Goal: Task Accomplishment & Management: Manage account settings

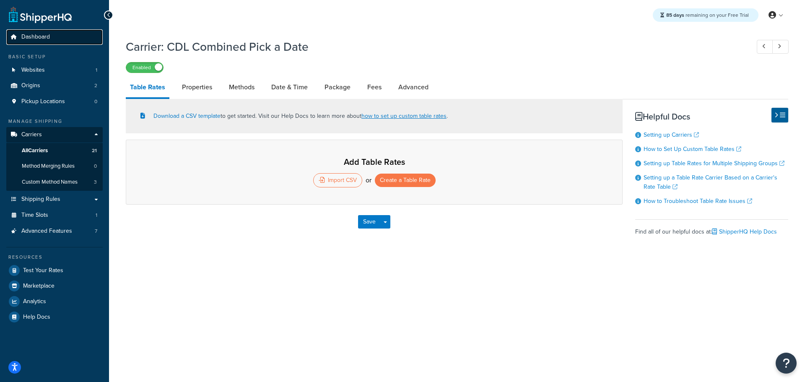
drag, startPoint x: 0, startPoint y: 0, endPoint x: 36, endPoint y: 37, distance: 52.2
click at [36, 37] on span "Dashboard" at bounding box center [35, 37] width 29 height 7
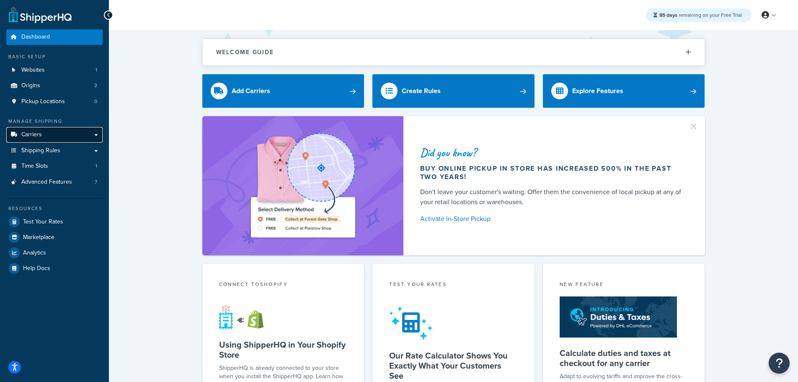
click at [32, 133] on span "Carriers" at bounding box center [31, 134] width 21 height 7
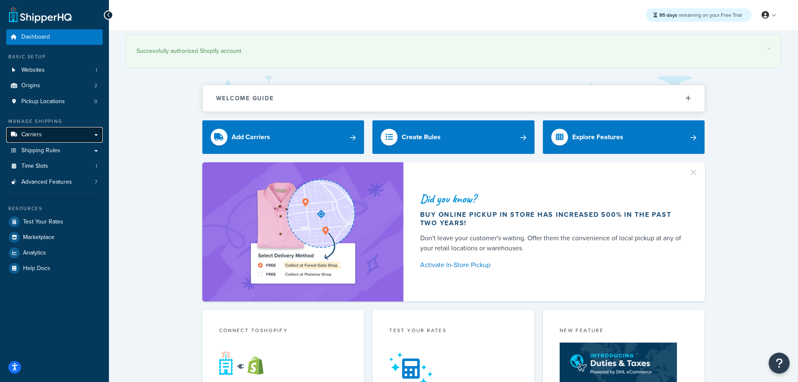
click at [46, 130] on link "Carriers" at bounding box center [54, 135] width 96 height 16
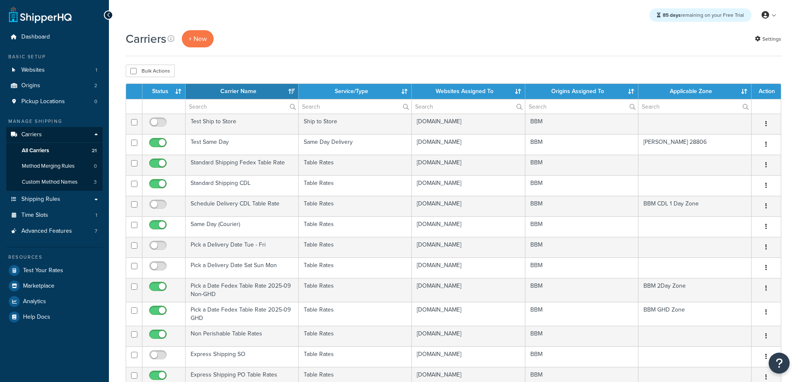
select select "15"
click at [163, 91] on th "Status" at bounding box center [164, 91] width 43 height 15
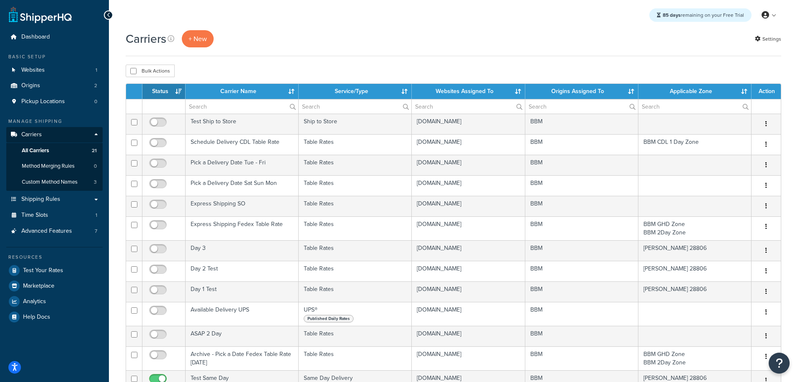
click at [163, 91] on th "Status" at bounding box center [164, 91] width 43 height 15
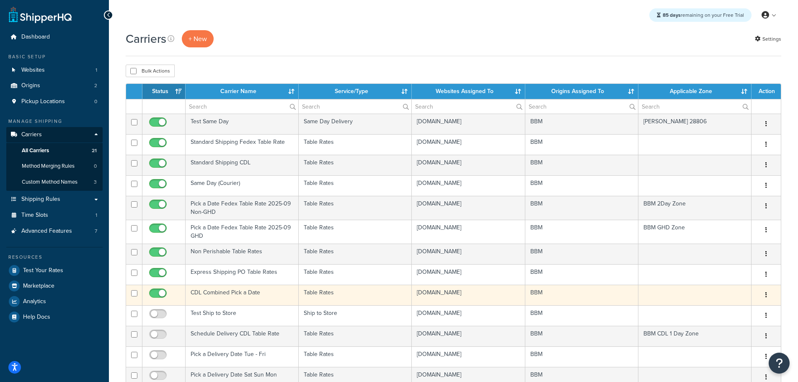
click at [207, 291] on td "CDL Combined Pick a Date" at bounding box center [242, 295] width 113 height 21
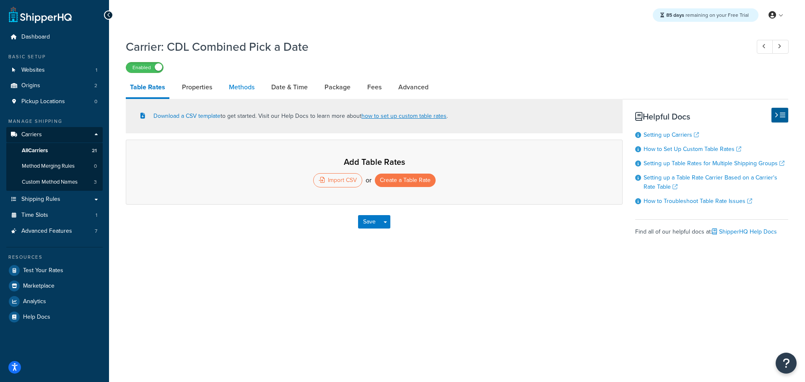
click at [231, 87] on link "Methods" at bounding box center [242, 87] width 34 height 20
select select "25"
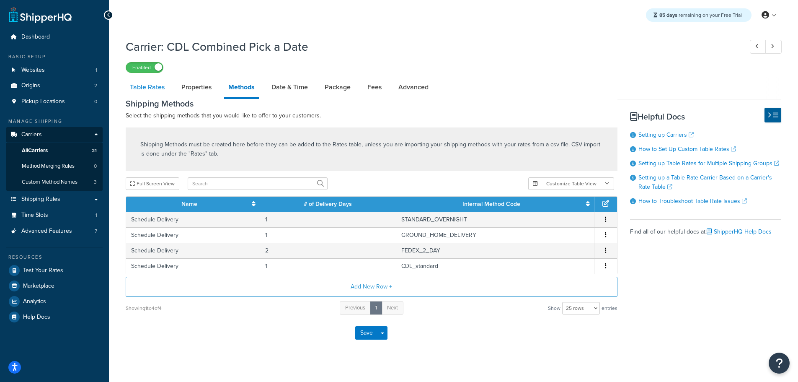
click at [153, 89] on link "Table Rates" at bounding box center [147, 87] width 43 height 20
select select "25"
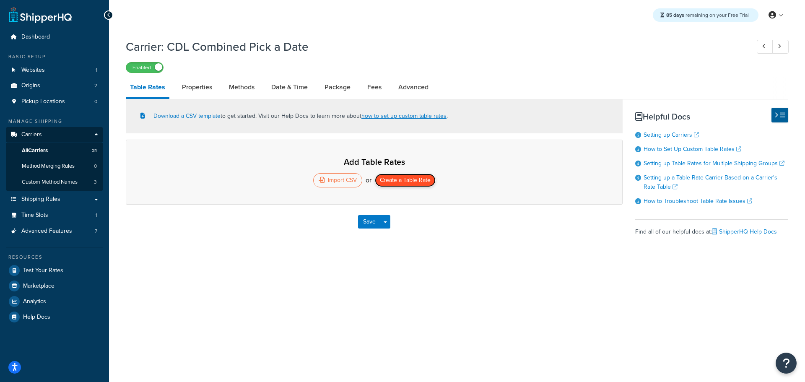
click at [401, 179] on button "Create a Table Rate" at bounding box center [405, 180] width 61 height 13
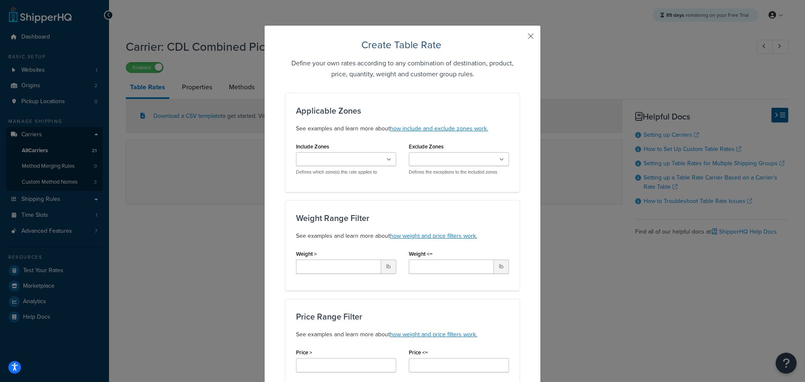
click at [519, 38] on button "button" at bounding box center [518, 39] width 2 height 2
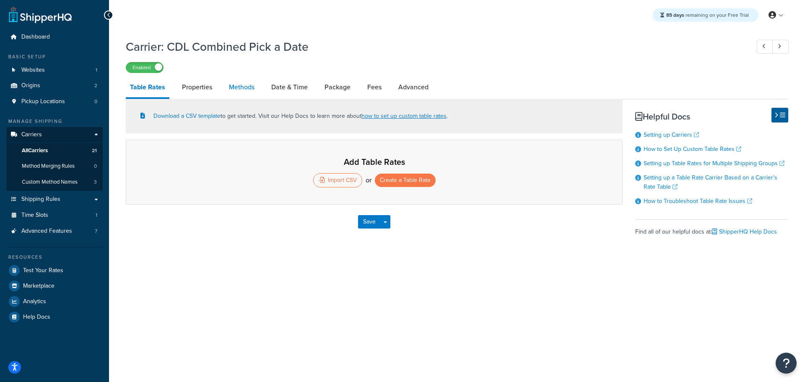
click at [248, 90] on link "Methods" at bounding box center [242, 87] width 34 height 20
select select "25"
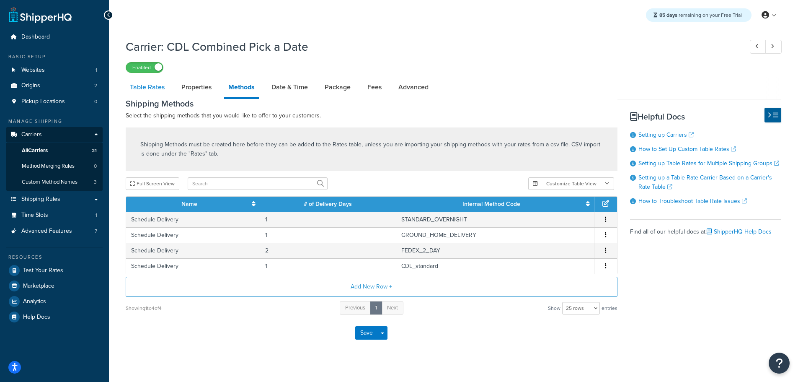
click at [159, 90] on link "Table Rates" at bounding box center [147, 87] width 43 height 20
select select "25"
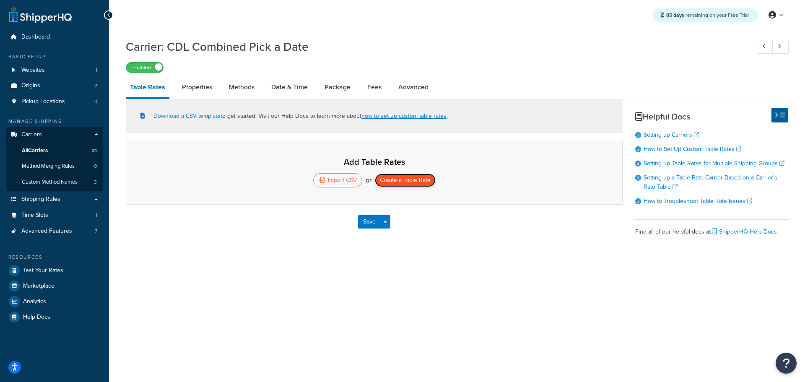
click at [390, 181] on button "Create a Table Rate" at bounding box center [405, 180] width 61 height 13
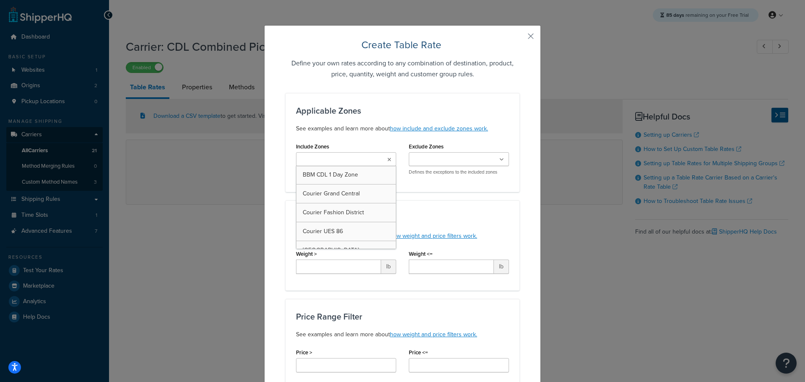
click at [369, 161] on ul at bounding box center [346, 159] width 100 height 14
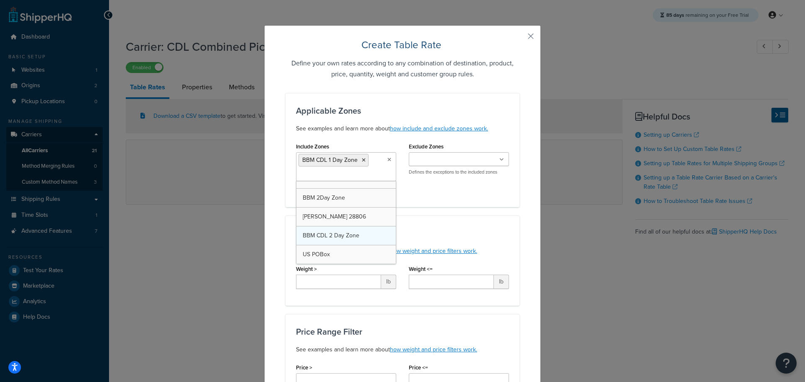
scroll to position [313, 0]
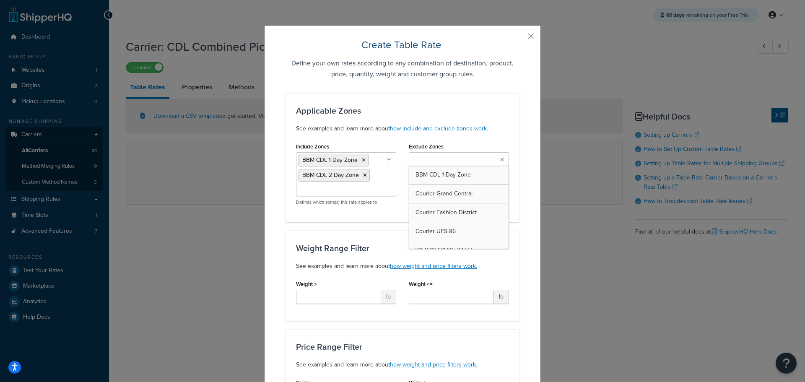
click at [462, 158] on input "Exclude Zones" at bounding box center [448, 159] width 74 height 9
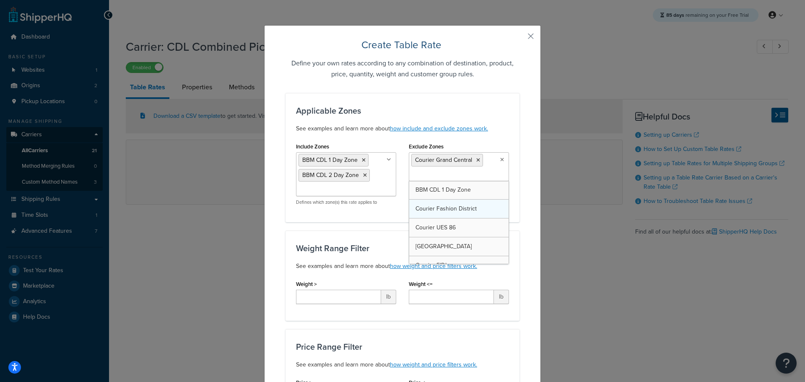
drag, startPoint x: 442, startPoint y: 208, endPoint x: 443, endPoint y: 216, distance: 8.4
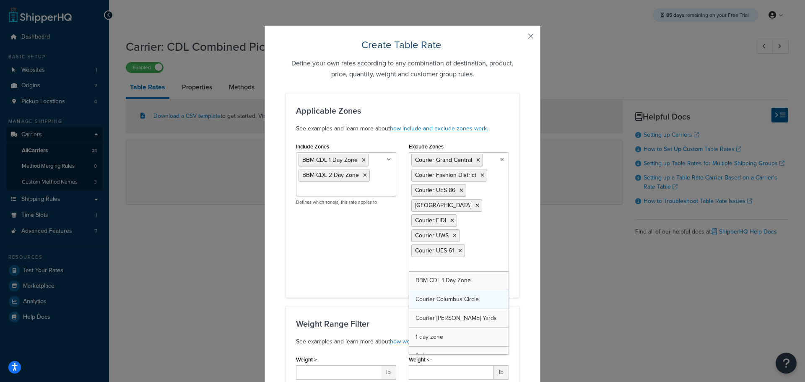
drag, startPoint x: 441, startPoint y: 286, endPoint x: 444, endPoint y: 295, distance: 9.3
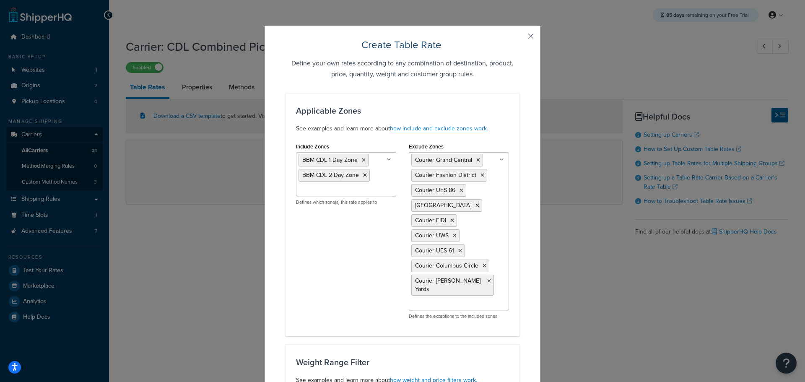
click at [515, 282] on div "Applicable Zones See examples and learn more about how include and exclude zone…" at bounding box center [402, 214] width 234 height 243
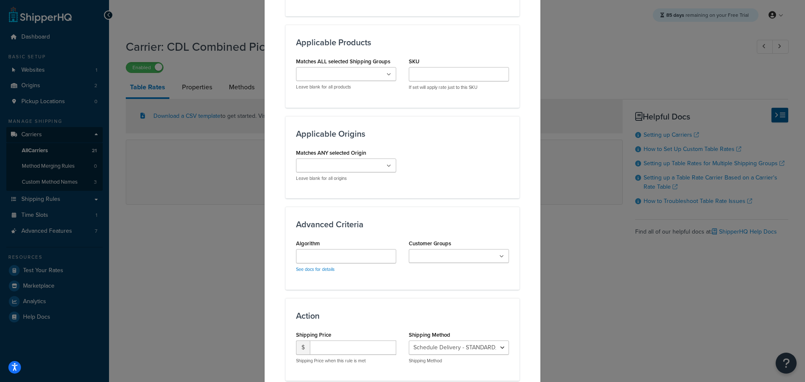
scroll to position [650, 0]
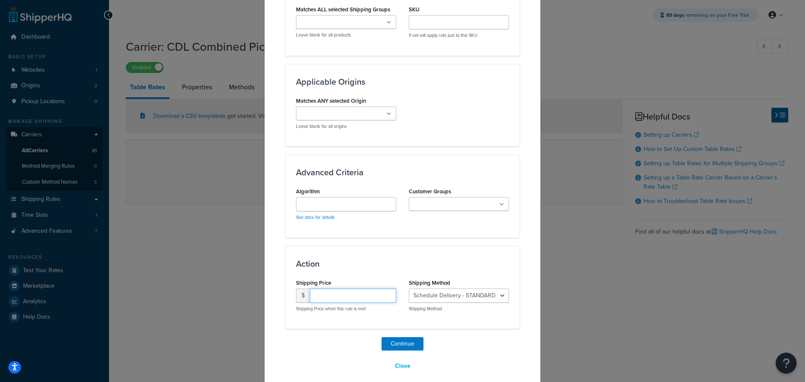
click at [339, 292] on input "number" at bounding box center [353, 295] width 86 height 14
type input "15.95"
click at [438, 293] on select "Schedule Delivery - STANDARD_OVERNIGHT Schedule Delivery - GROUND_HOME_DELIVERY…" at bounding box center [459, 295] width 100 height 14
select select "183280"
click at [409, 288] on select "Schedule Delivery - STANDARD_OVERNIGHT Schedule Delivery - GROUND_HOME_DELIVERY…" at bounding box center [459, 295] width 100 height 14
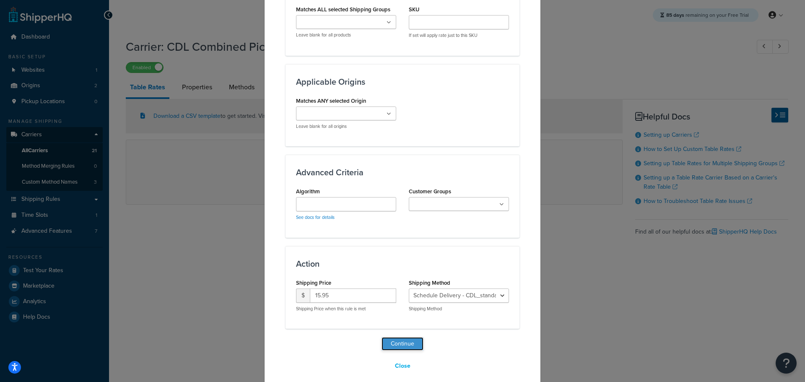
click at [405, 339] on button "Continue" at bounding box center [402, 343] width 42 height 13
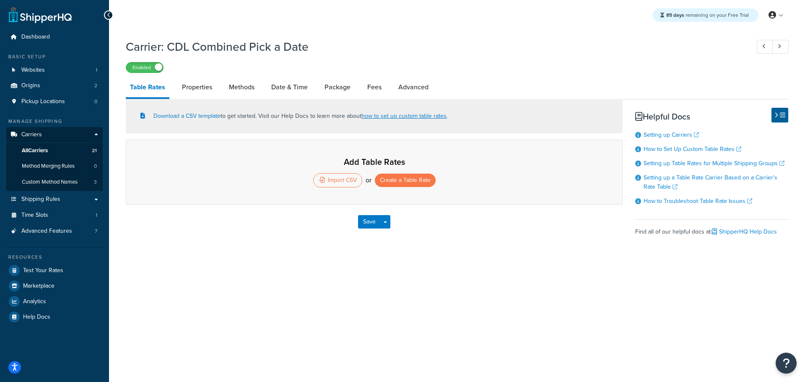
select select "25"
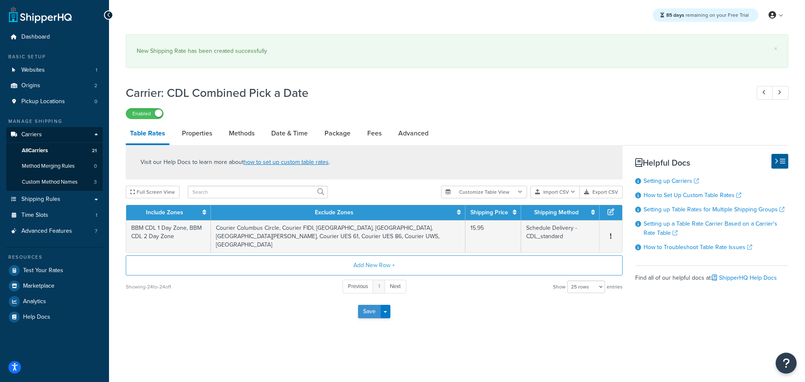
click at [369, 306] on button "Save" at bounding box center [369, 311] width 23 height 13
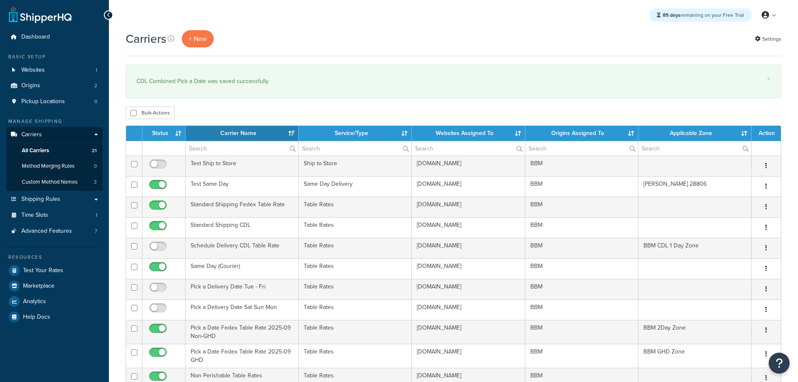
select select "15"
click at [157, 129] on th "Status" at bounding box center [164, 133] width 43 height 15
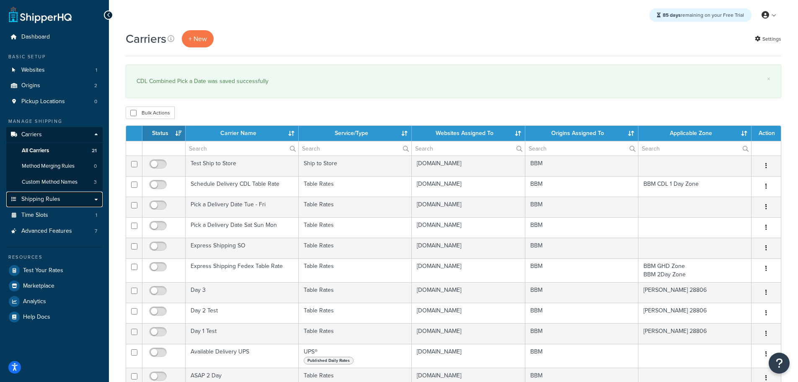
click at [45, 201] on span "Shipping Rules" at bounding box center [40, 199] width 39 height 7
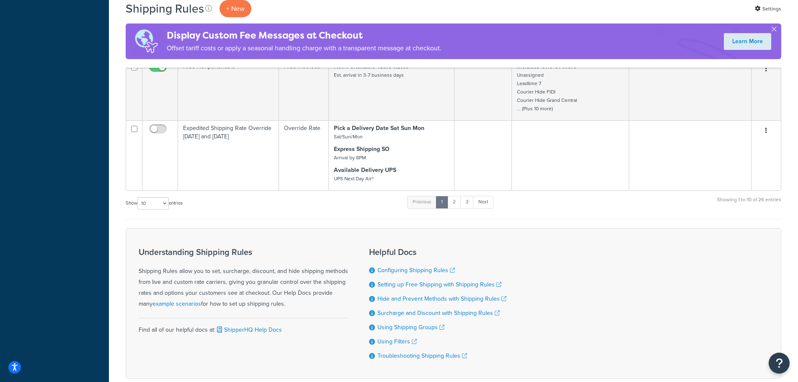
scroll to position [469, 0]
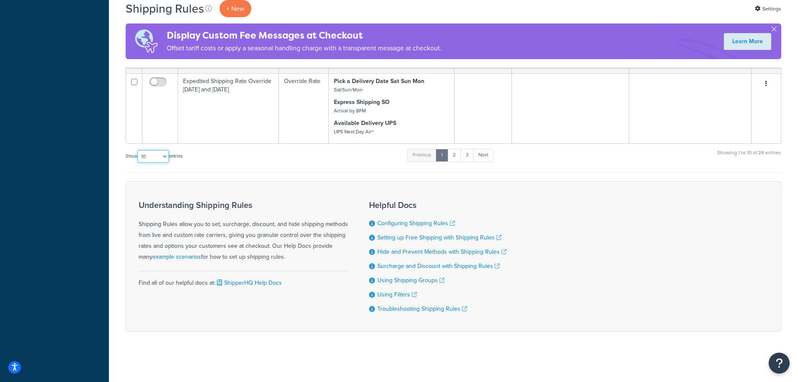
click at [163, 155] on select "10 15 25 50 100 1000" at bounding box center [152, 156] width 31 height 13
click at [138, 150] on select "10 15 25 50 100 1000" at bounding box center [152, 156] width 31 height 13
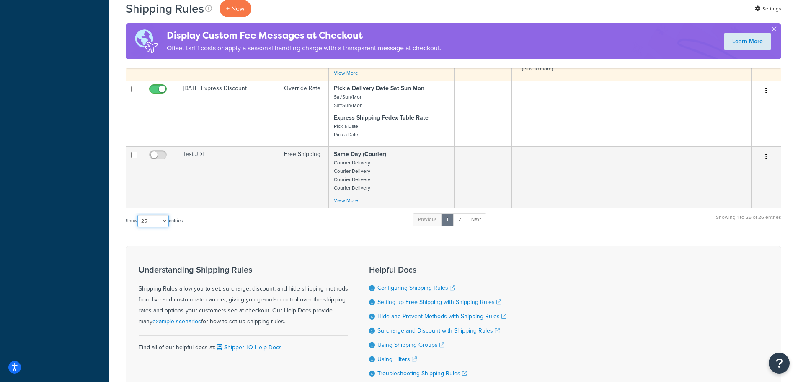
scroll to position [1280, 0]
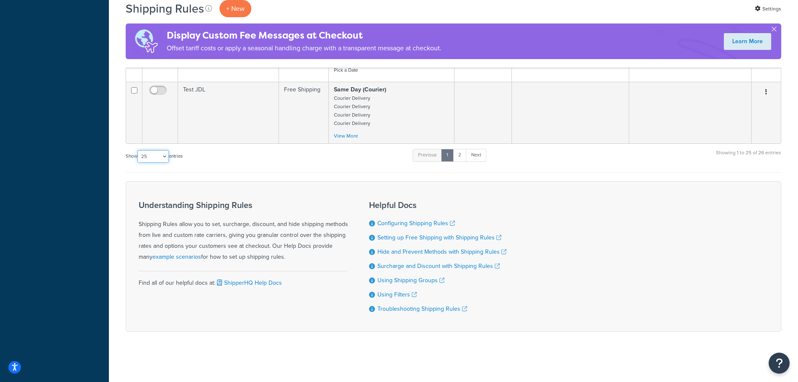
click at [166, 154] on select "10 15 25 50 100 1000" at bounding box center [152, 156] width 31 height 13
select select "50"
click at [138, 150] on select "10 15 25 50 100 1000" at bounding box center [152, 156] width 31 height 13
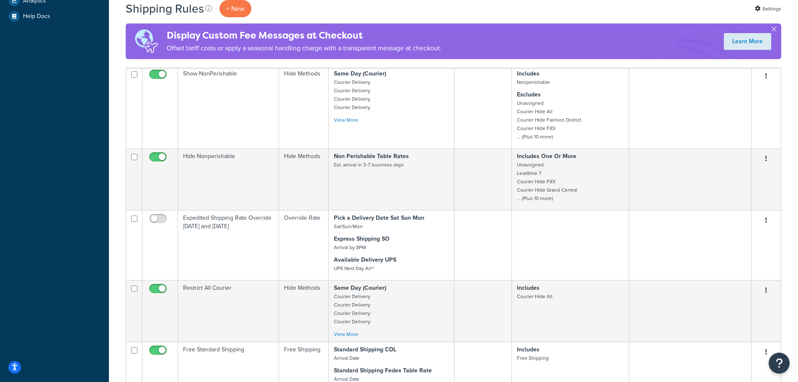
scroll to position [84, 0]
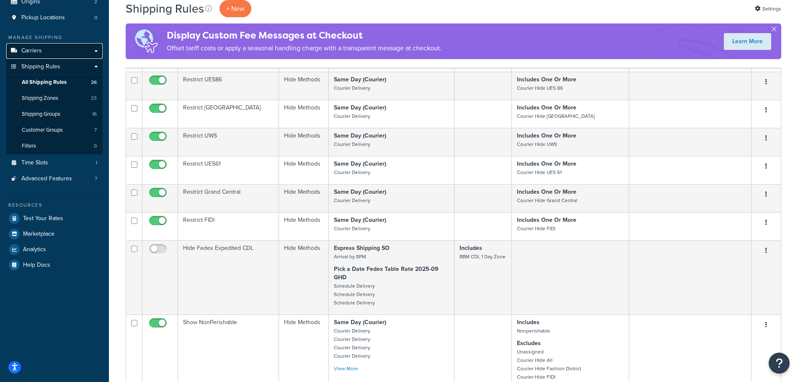
click at [39, 47] on span "Carriers" at bounding box center [31, 50] width 21 height 7
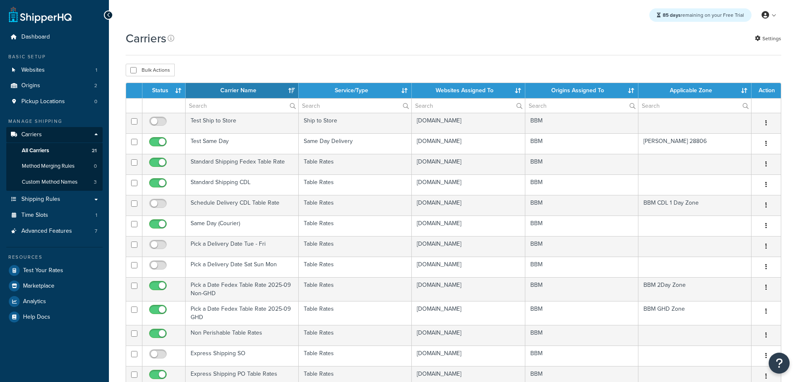
select select "15"
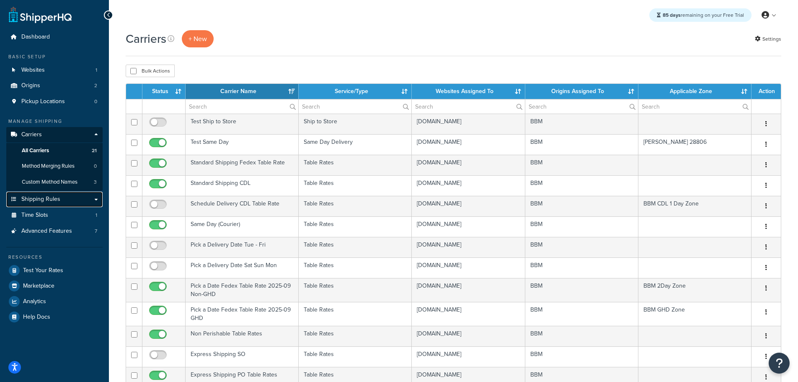
click at [55, 199] on span "Shipping Rules" at bounding box center [40, 199] width 39 height 7
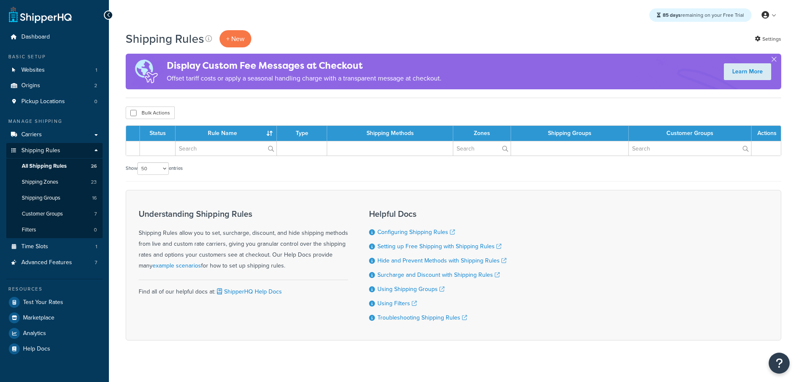
select select "50"
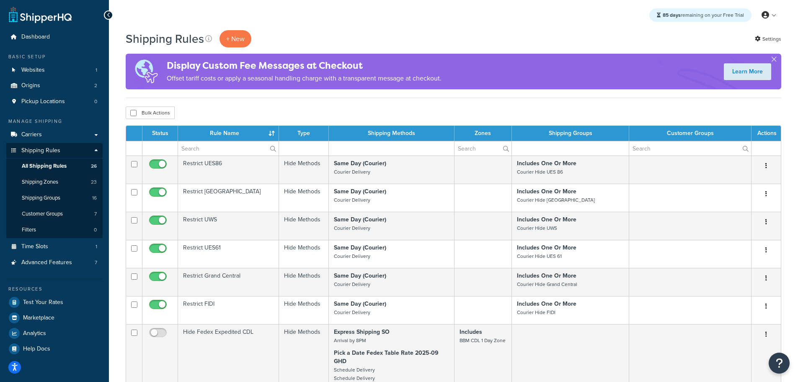
click at [231, 134] on th "Rule Name" at bounding box center [228, 133] width 101 height 15
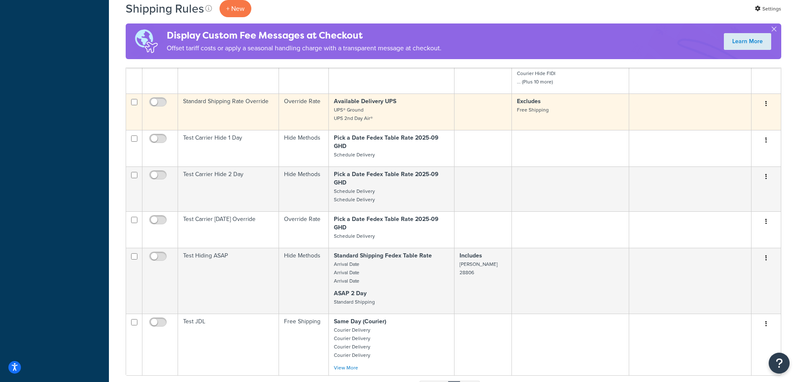
scroll to position [1257, 0]
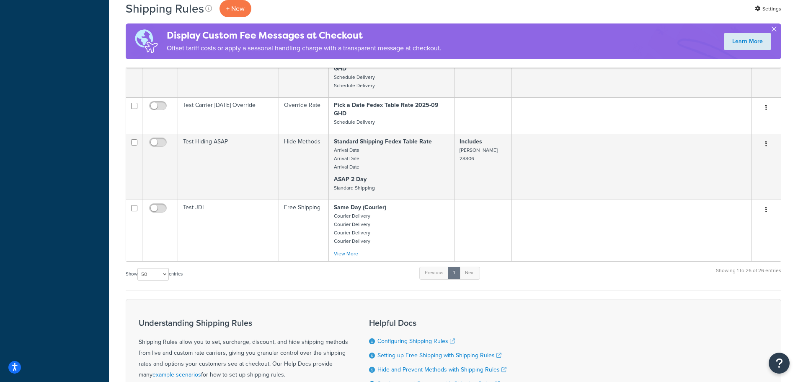
click at [774, 30] on button "button" at bounding box center [774, 31] width 2 height 2
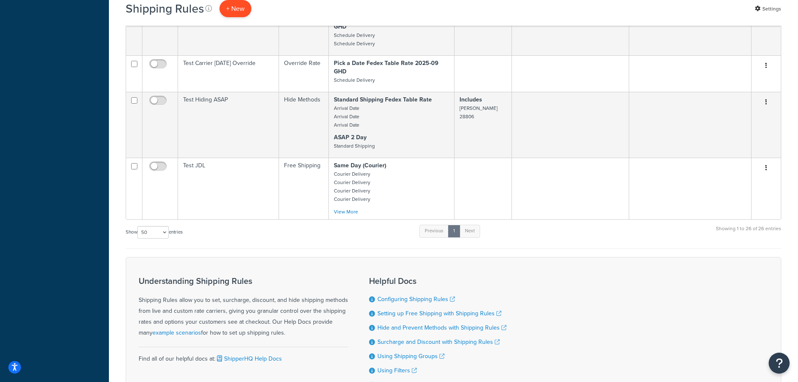
click at [244, 10] on p "+ New" at bounding box center [236, 8] width 32 height 17
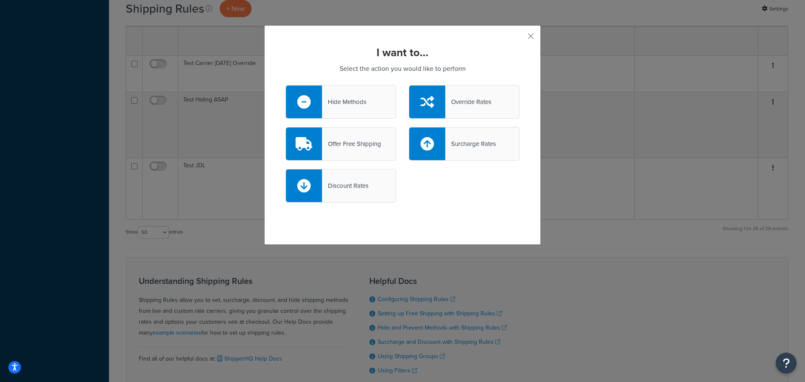
click at [315, 95] on div at bounding box center [304, 102] width 36 height 33
click at [0, 0] on input "Hide Methods" at bounding box center [0, 0] width 0 height 0
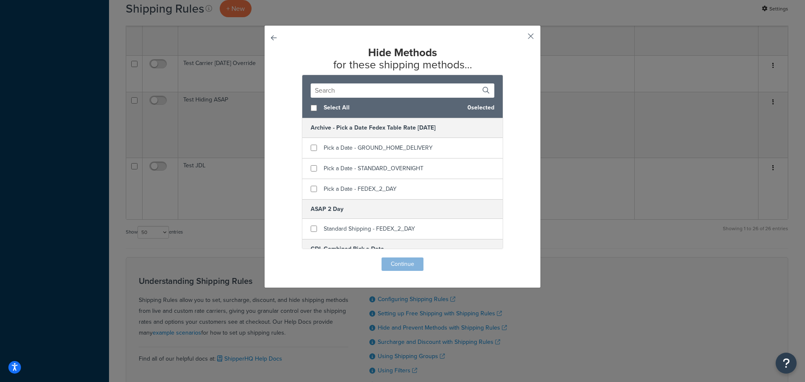
click at [519, 38] on button "button" at bounding box center [518, 39] width 2 height 2
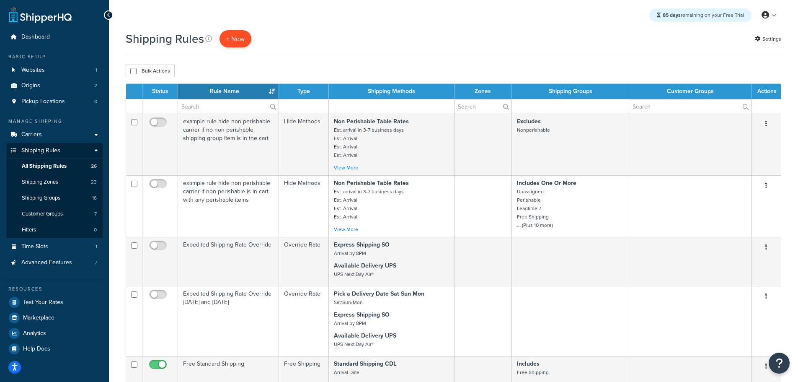
click at [234, 42] on p "+ New" at bounding box center [236, 38] width 32 height 17
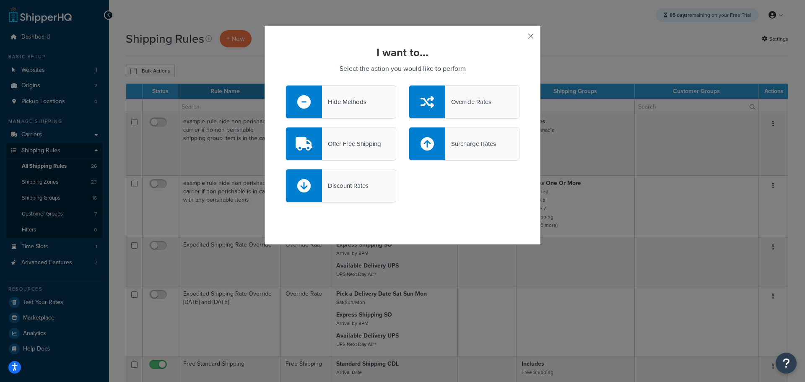
click at [328, 104] on div "Hide Methods" at bounding box center [344, 102] width 44 height 12
click at [0, 0] on input "Hide Methods" at bounding box center [0, 0] width 0 height 0
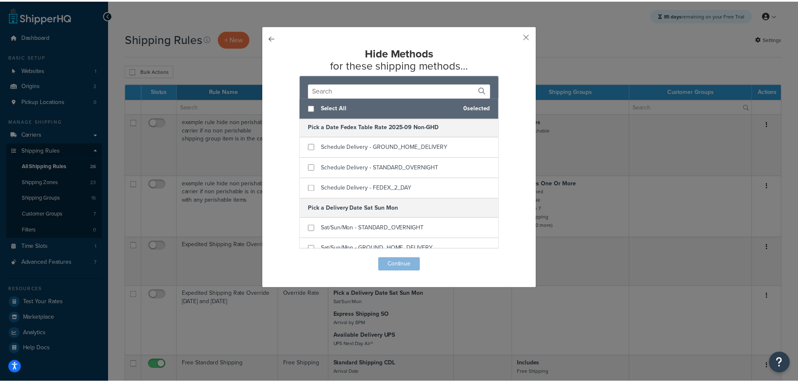
scroll to position [837, 0]
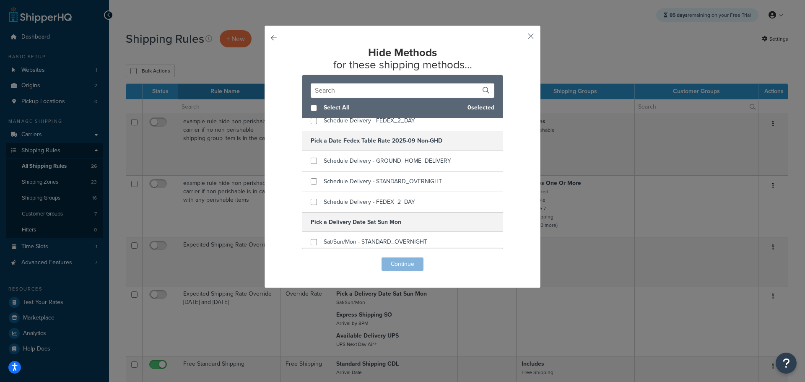
click at [518, 36] on div "Hide Methods for these shipping methods... Select All 0 selected Archive - Pick…" at bounding box center [402, 156] width 277 height 263
click at [519, 38] on button "button" at bounding box center [518, 39] width 2 height 2
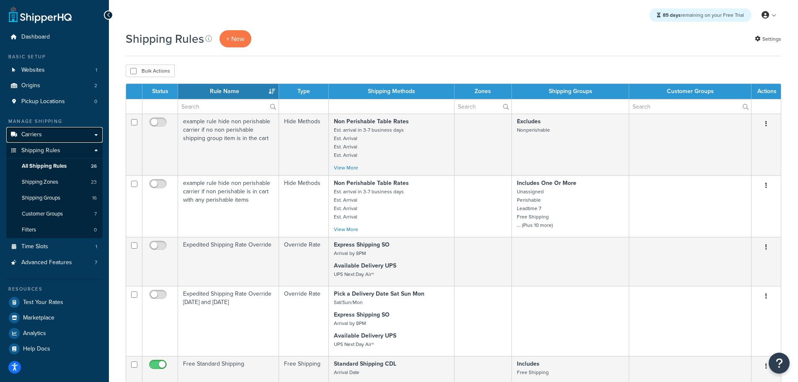
click at [36, 131] on span "Carriers" at bounding box center [31, 134] width 21 height 7
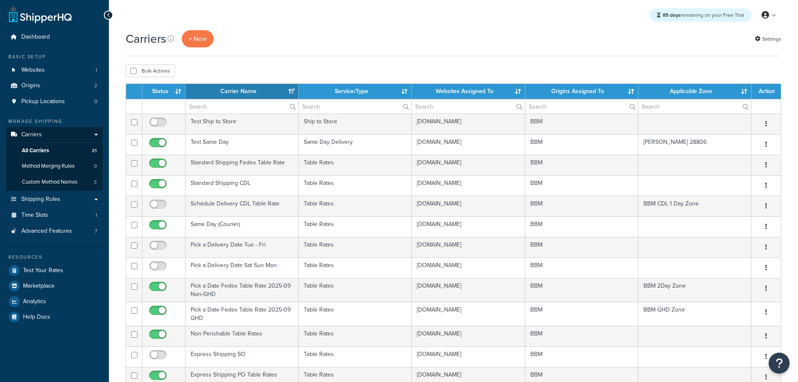
select select "15"
click at [168, 91] on th "Status" at bounding box center [164, 91] width 43 height 15
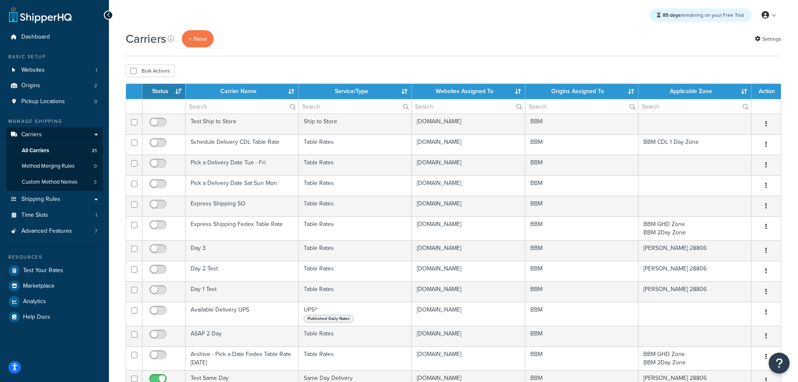
click at [167, 91] on th "Status" at bounding box center [164, 91] width 43 height 15
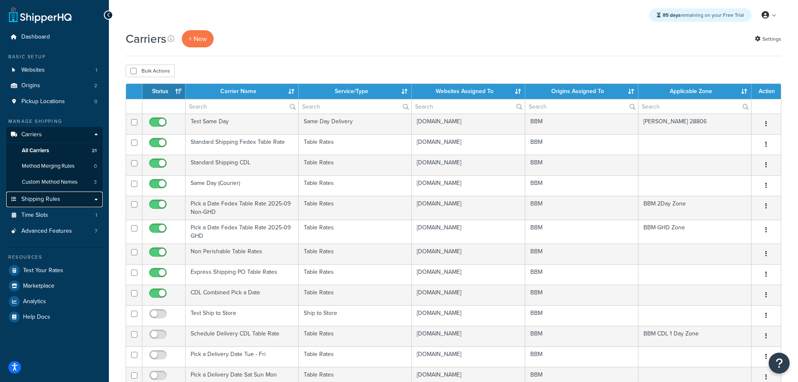
click at [51, 201] on span "Shipping Rules" at bounding box center [40, 199] width 39 height 7
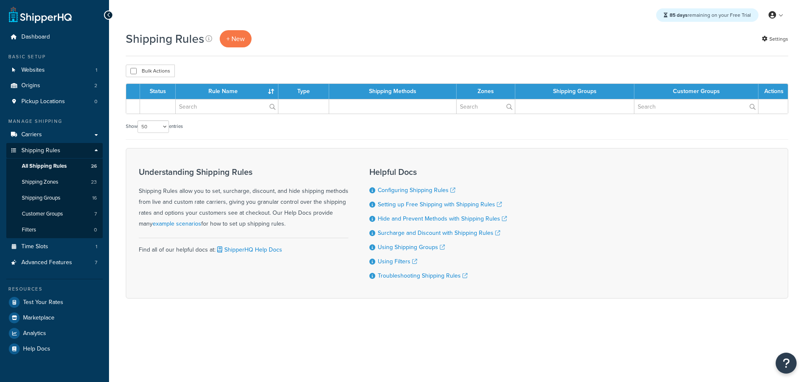
select select "50"
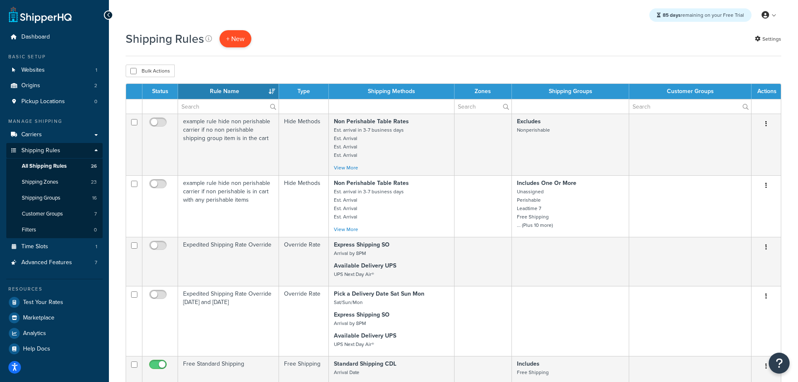
click at [231, 37] on p "+ New" at bounding box center [236, 38] width 32 height 17
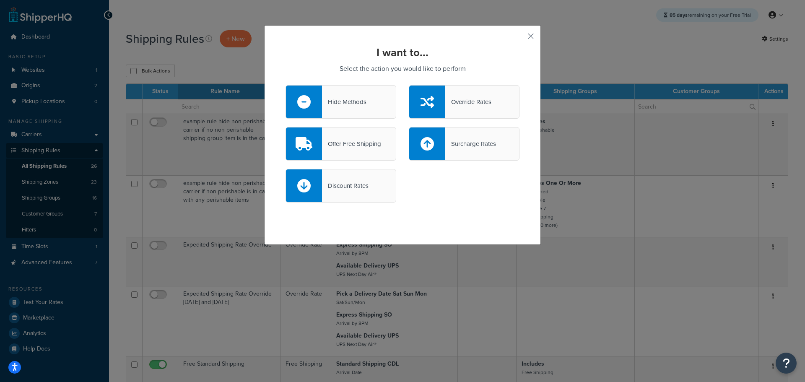
click at [323, 96] on div "Hide Methods" at bounding box center [344, 102] width 44 height 12
click at [0, 0] on input "Hide Methods" at bounding box center [0, 0] width 0 height 0
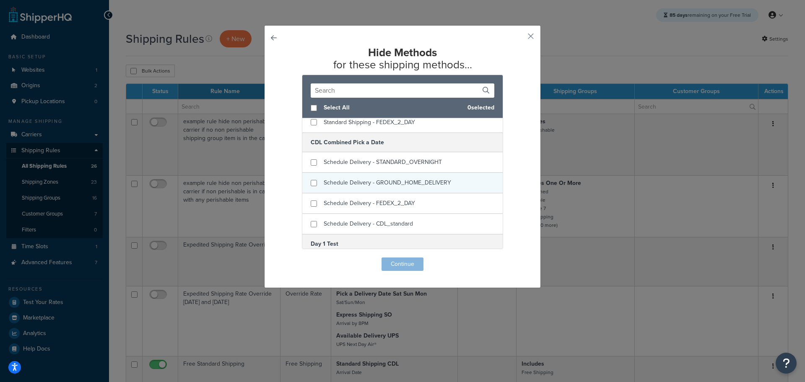
scroll to position [126, 0]
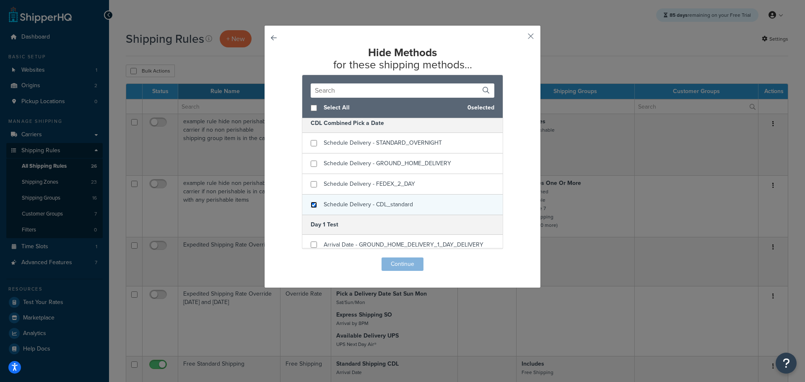
click at [311, 205] on input "checkbox" at bounding box center [314, 205] width 6 height 6
checkbox input "true"
click at [405, 262] on button "Continue" at bounding box center [402, 263] width 42 height 13
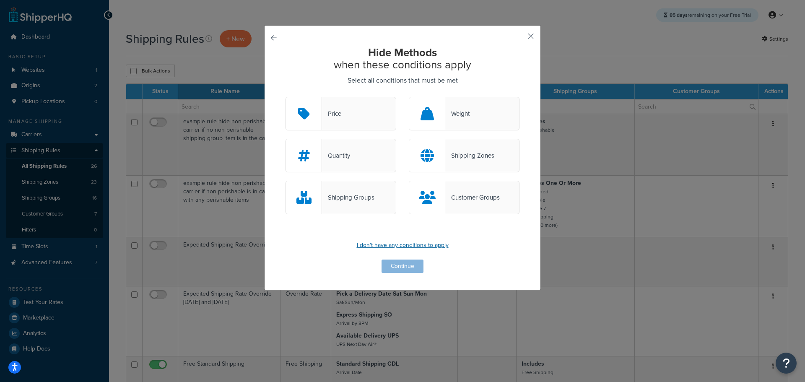
click at [403, 248] on p "I don't have any conditions to apply" at bounding box center [402, 245] width 234 height 12
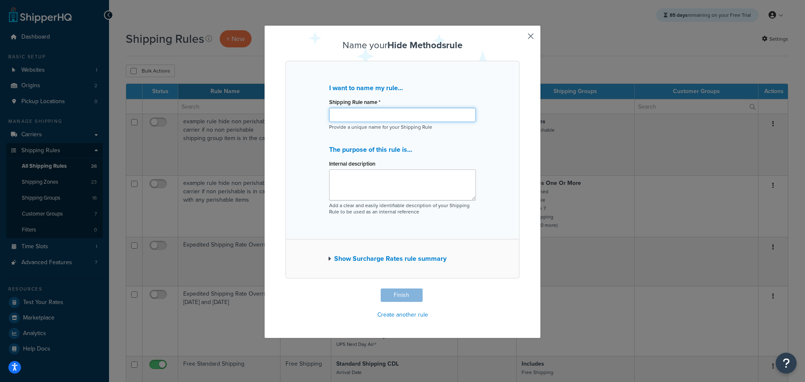
click at [352, 115] on input "Shipping Rule name *" at bounding box center [402, 115] width 147 height 14
type input "Hide - CDL Hide CDL on Weekends"
click at [396, 292] on button "Finish" at bounding box center [402, 294] width 42 height 13
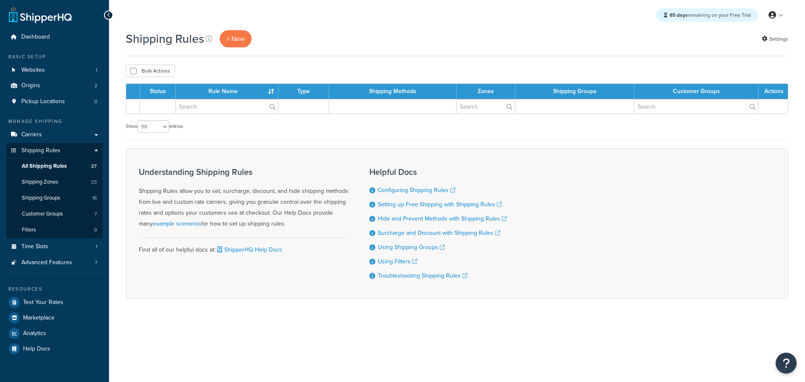
select select "50"
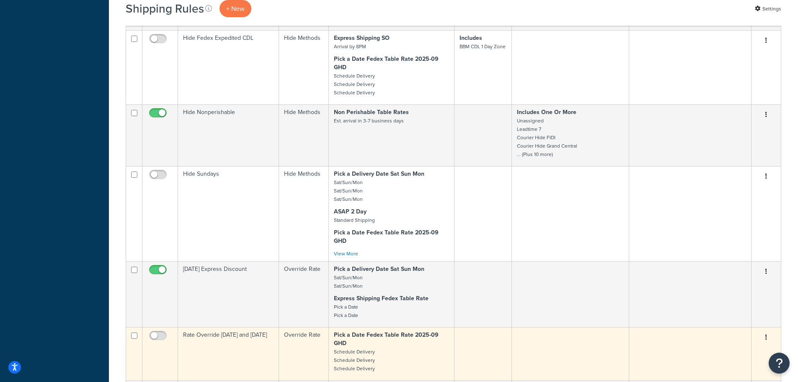
scroll to position [439, 0]
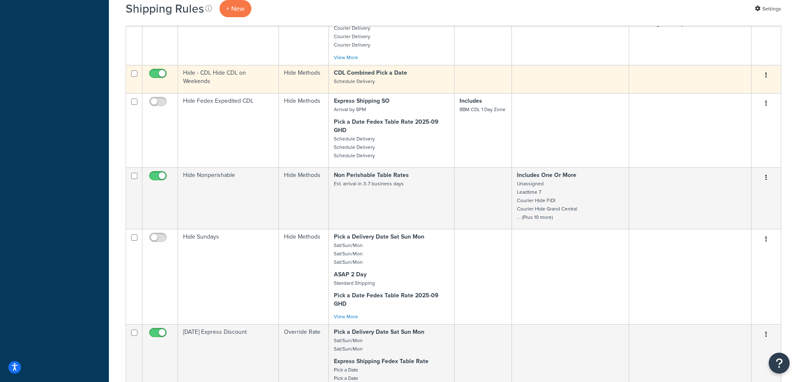
click at [201, 77] on td "Hide - CDL Hide CDL on Weekends" at bounding box center [228, 79] width 101 height 28
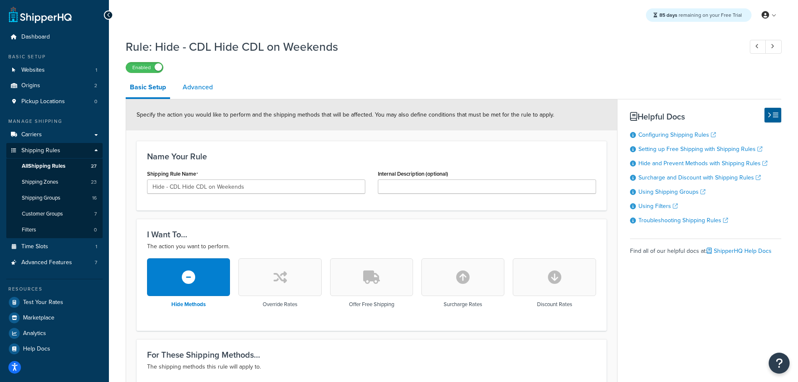
click at [197, 86] on link "Advanced" at bounding box center [198, 87] width 39 height 20
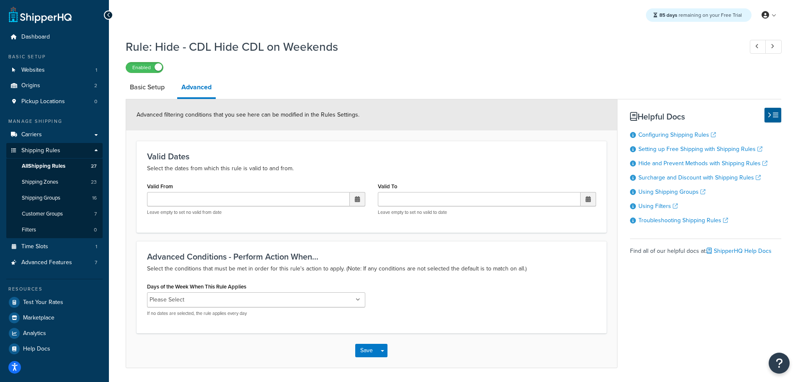
click at [205, 305] on ul "Please Select" at bounding box center [256, 299] width 218 height 15
click at [452, 300] on div "Days of the Week When This Rule Applies Monday Saturday Sunday Tuesday Wednesda…" at bounding box center [372, 301] width 462 height 43
click at [361, 349] on button "Save" at bounding box center [366, 351] width 23 height 13
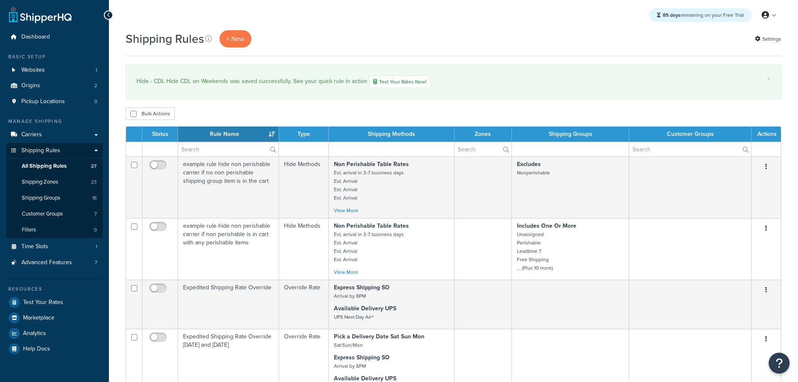
select select "50"
click at [39, 132] on span "Carriers" at bounding box center [31, 134] width 21 height 7
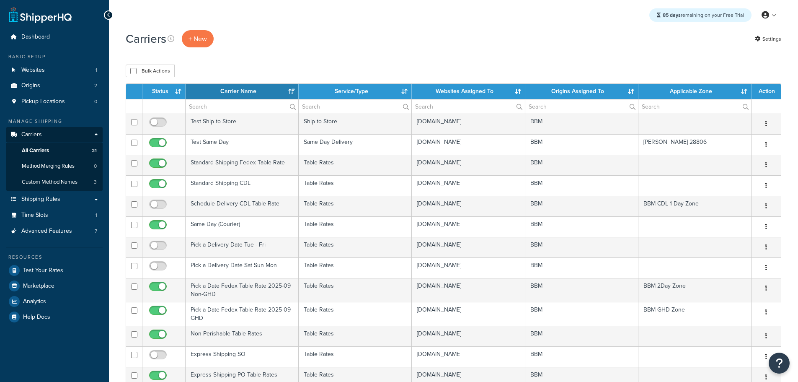
select select "15"
click at [163, 91] on th "Status" at bounding box center [164, 91] width 43 height 15
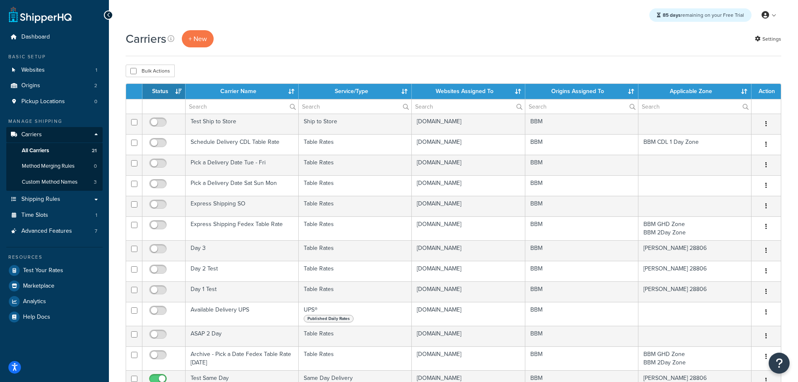
click at [162, 91] on th "Status" at bounding box center [164, 91] width 43 height 15
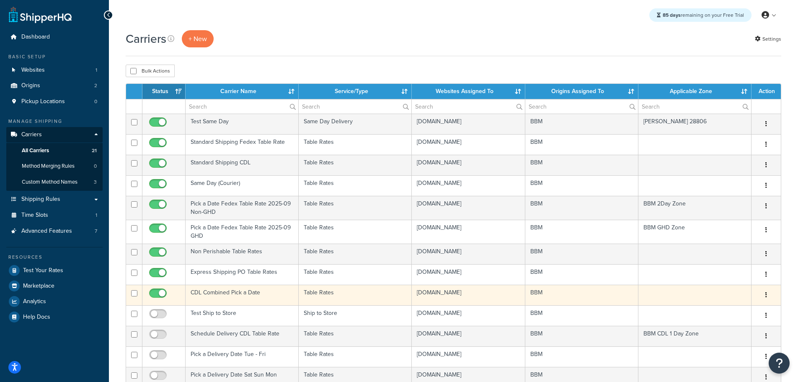
click at [202, 290] on td "CDL Combined Pick a Date" at bounding box center [242, 295] width 113 height 21
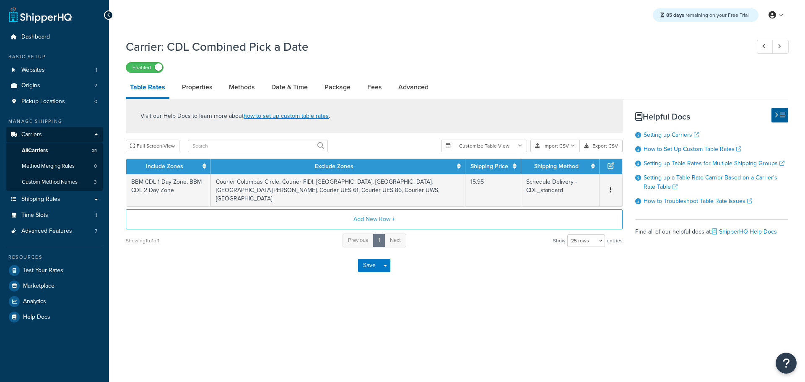
select select "25"
click at [239, 93] on link "Methods" at bounding box center [242, 87] width 34 height 20
select select "25"
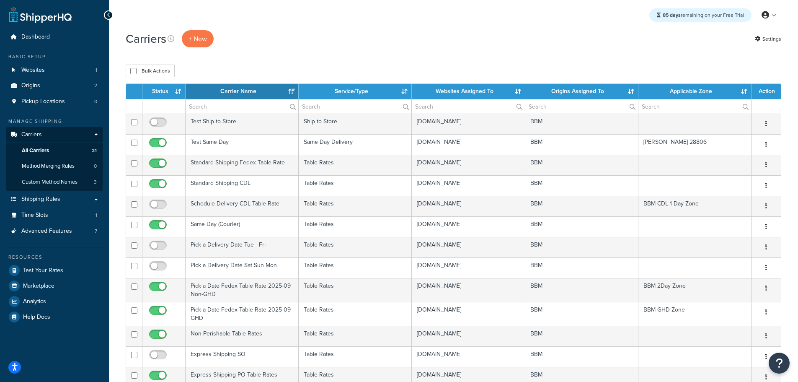
select select "15"
click at [163, 91] on th "Status" at bounding box center [164, 91] width 43 height 15
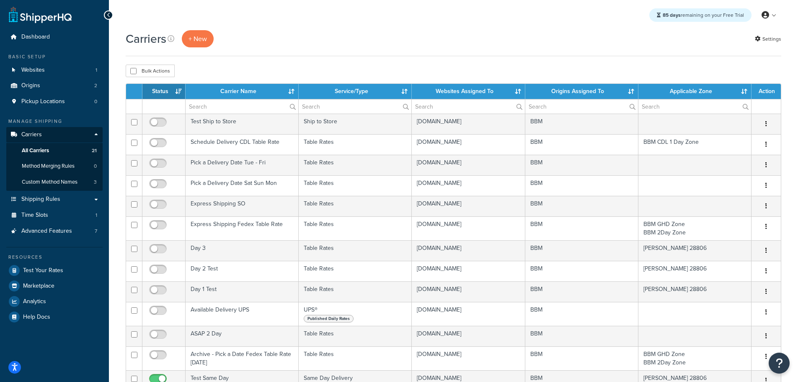
click at [165, 88] on th "Status" at bounding box center [164, 91] width 43 height 15
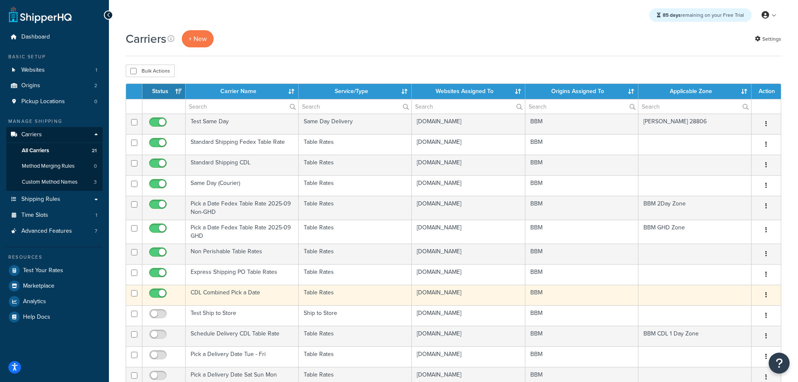
click at [223, 290] on td "CDL Combined Pick a Date" at bounding box center [242, 295] width 113 height 21
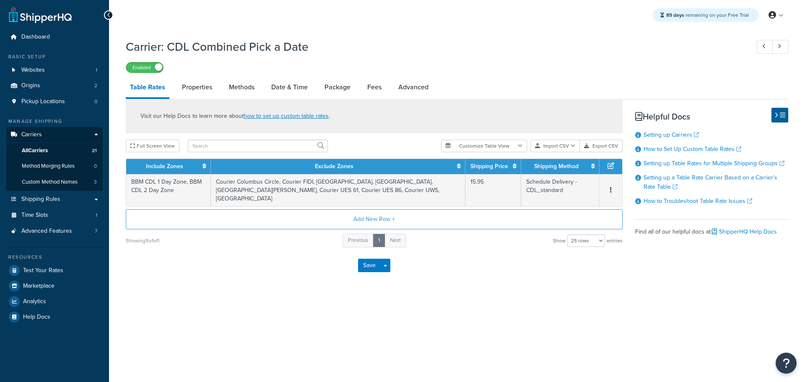
select select "25"
click at [242, 83] on link "Methods" at bounding box center [242, 87] width 34 height 20
select select "25"
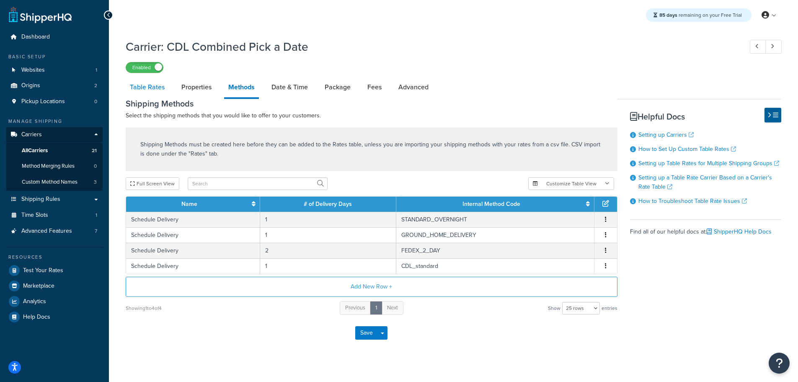
click at [147, 86] on link "Table Rates" at bounding box center [147, 87] width 43 height 20
select select "25"
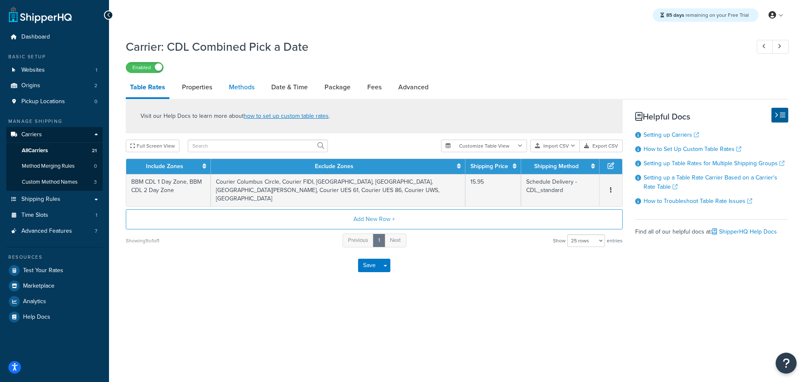
click at [246, 84] on link "Methods" at bounding box center [242, 87] width 34 height 20
select select "25"
